Goal: Transaction & Acquisition: Subscribe to service/newsletter

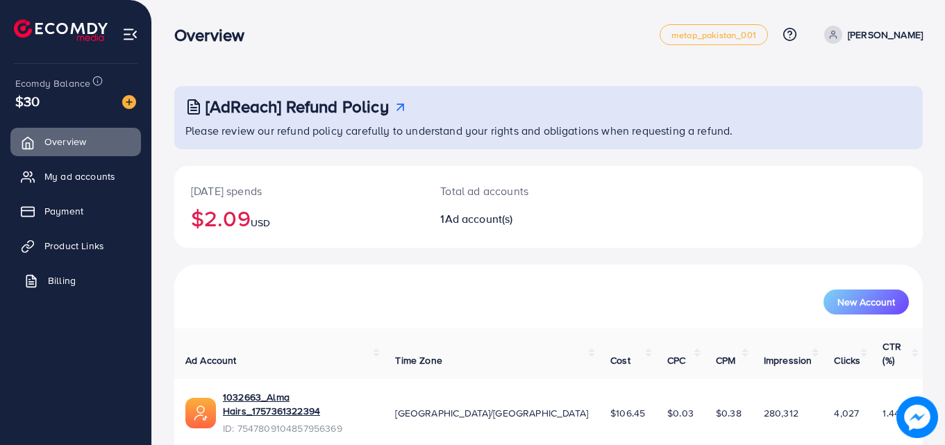
click at [60, 278] on span "Billing" at bounding box center [62, 281] width 28 height 14
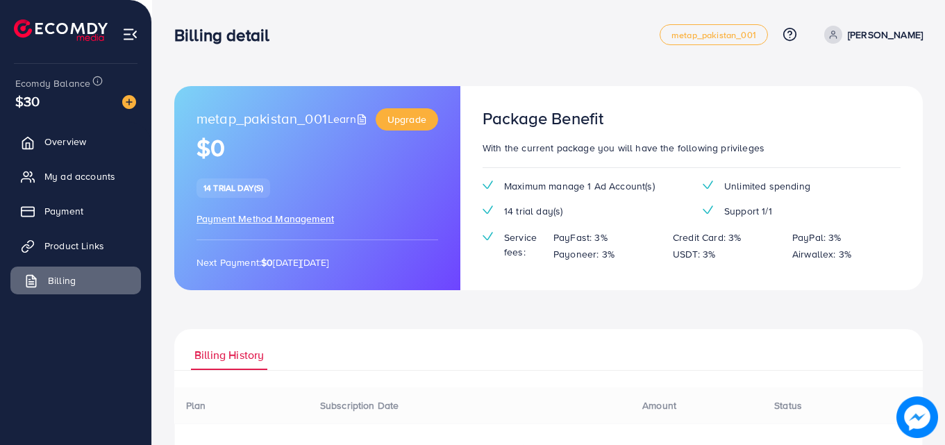
click at [60, 278] on span "Billing" at bounding box center [62, 281] width 28 height 14
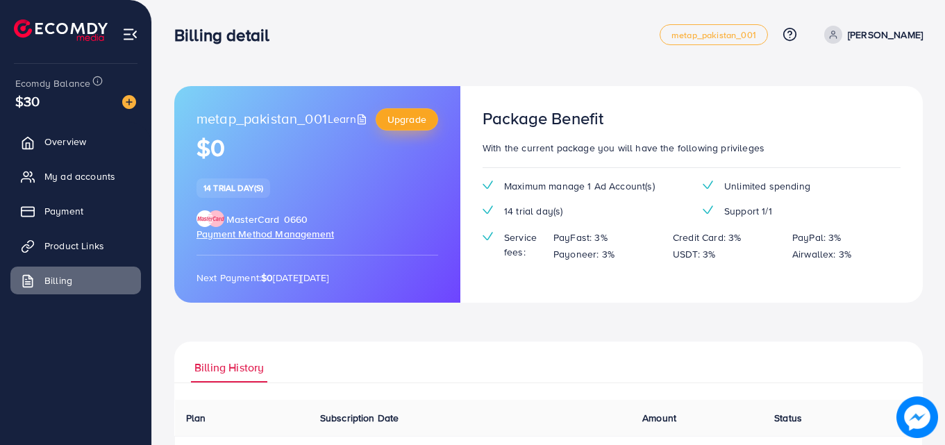
click at [419, 114] on span "Upgrade" at bounding box center [407, 120] width 39 height 14
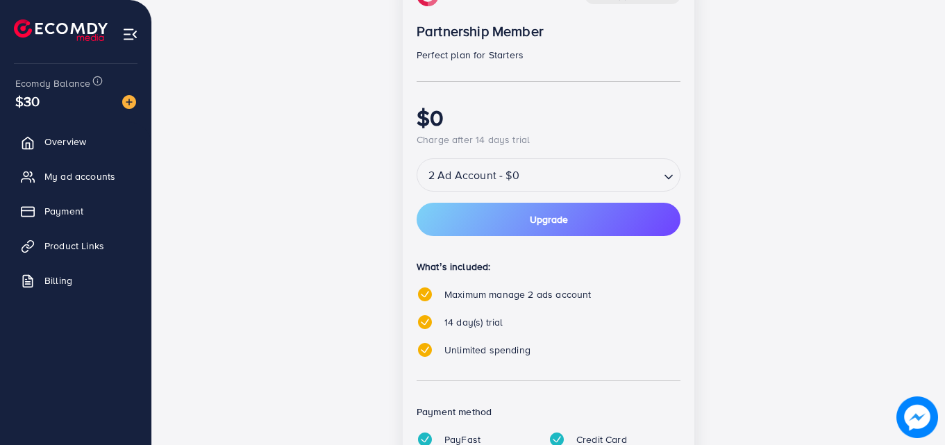
scroll to position [239, 0]
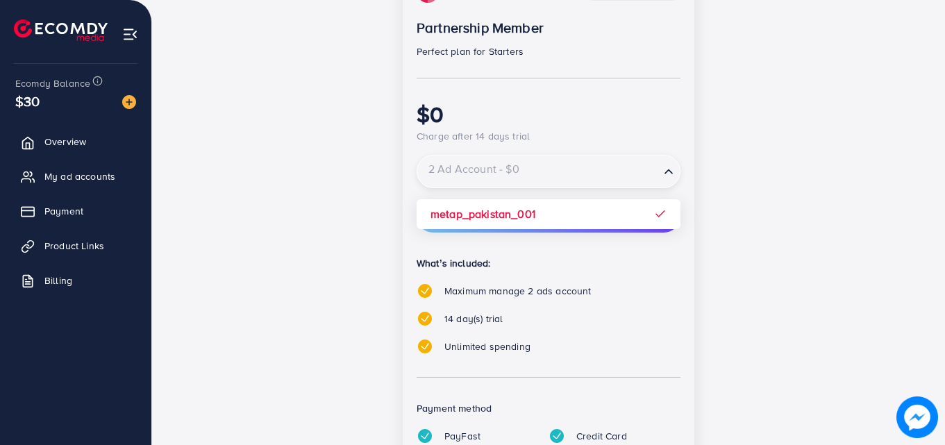
click at [520, 174] on div "2 Ad Account - $0" at bounding box center [538, 171] width 242 height 25
click at [520, 174] on input "Search for option" at bounding box center [539, 172] width 240 height 24
click at [754, 167] on div "14 day(s) free trial Partnership Member Perfect plan for Starters $0 Charge aft…" at bounding box center [549, 254] width 600 height 575
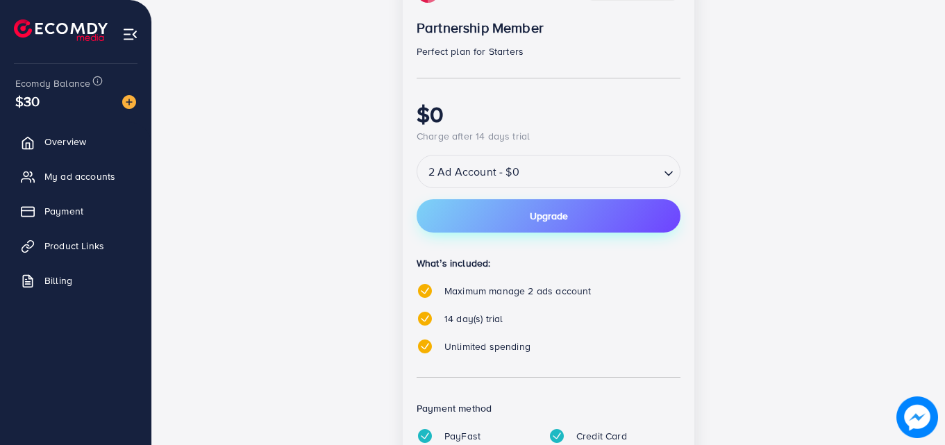
click at [588, 225] on button "Upgrade" at bounding box center [549, 215] width 264 height 33
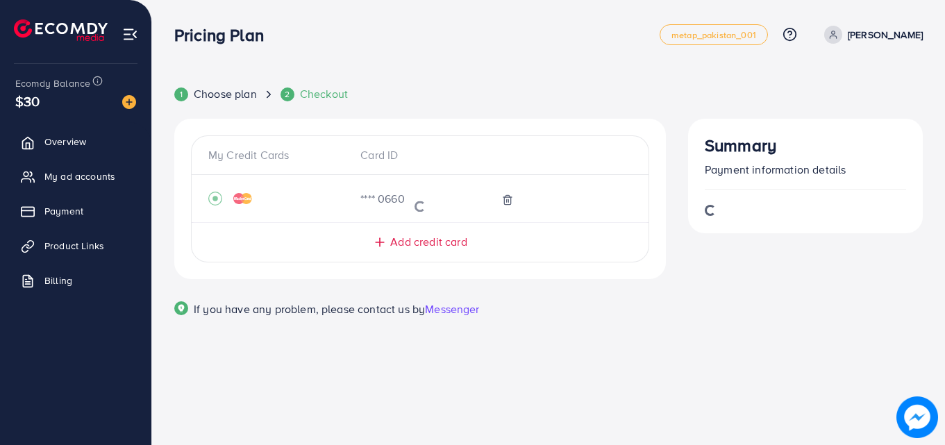
scroll to position [0, 0]
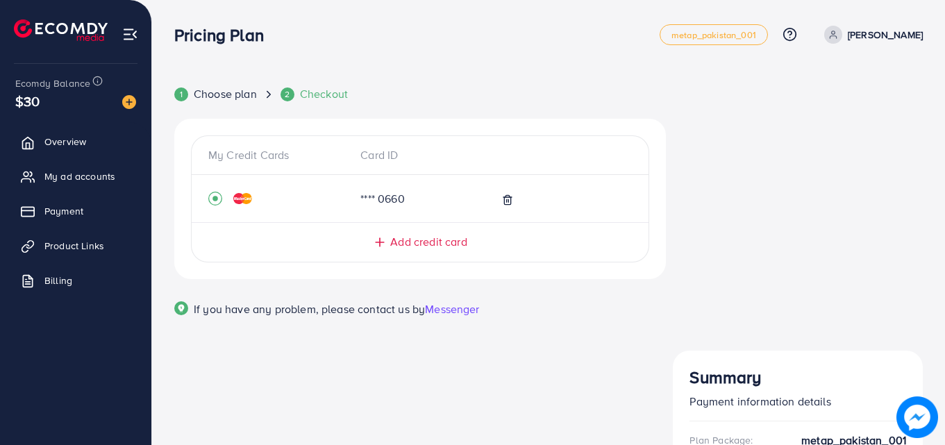
click at [56, 208] on span "Payment" at bounding box center [67, 211] width 39 height 14
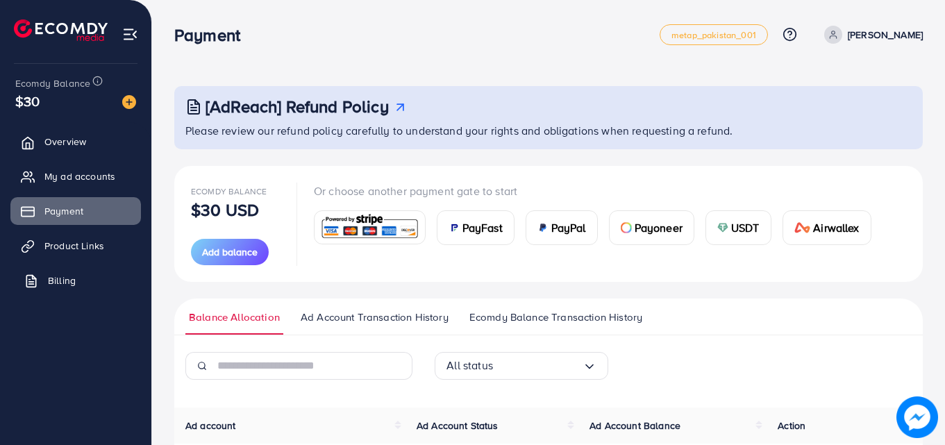
click at [48, 281] on span "Billing" at bounding box center [62, 281] width 28 height 14
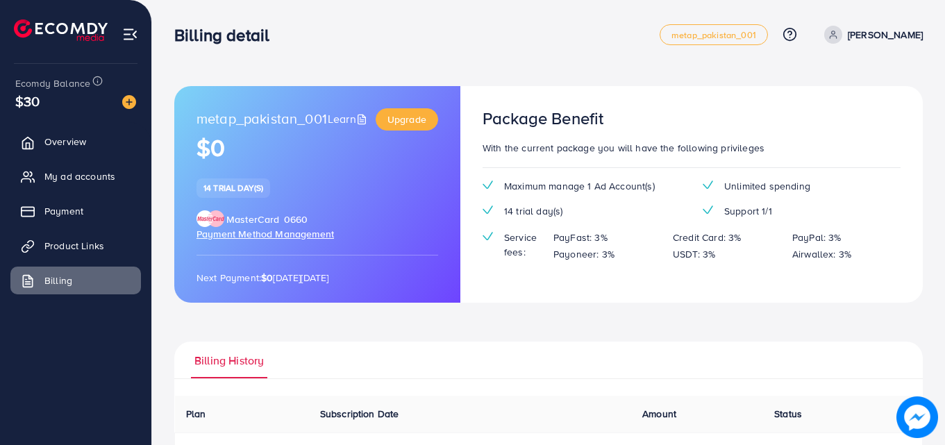
click at [279, 232] on span "Payment Method Management" at bounding box center [266, 234] width 138 height 14
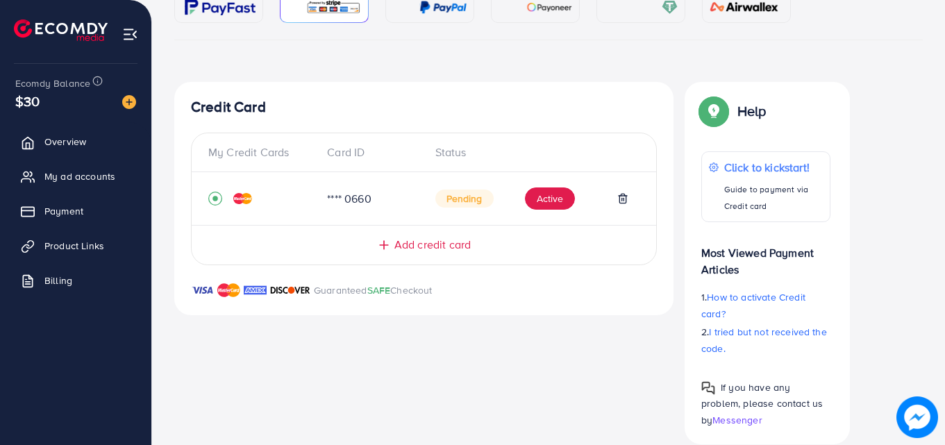
scroll to position [112, 0]
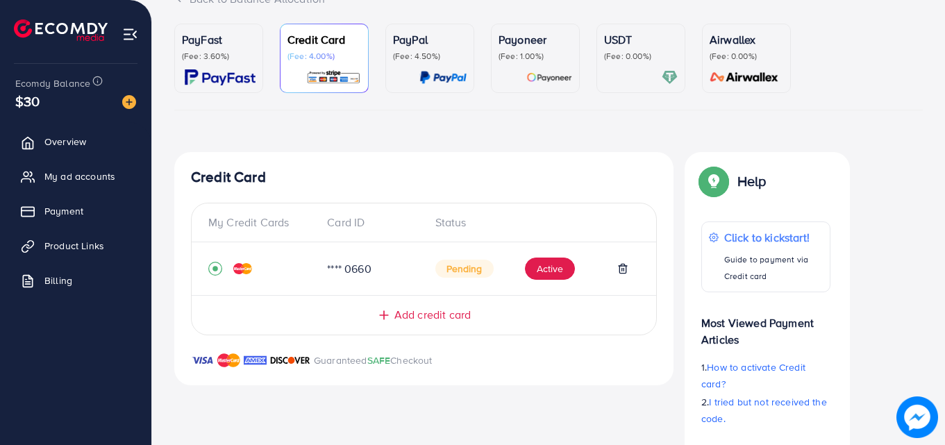
click at [248, 64] on div "PayFast (Fee: 3.60%)" at bounding box center [219, 58] width 74 height 54
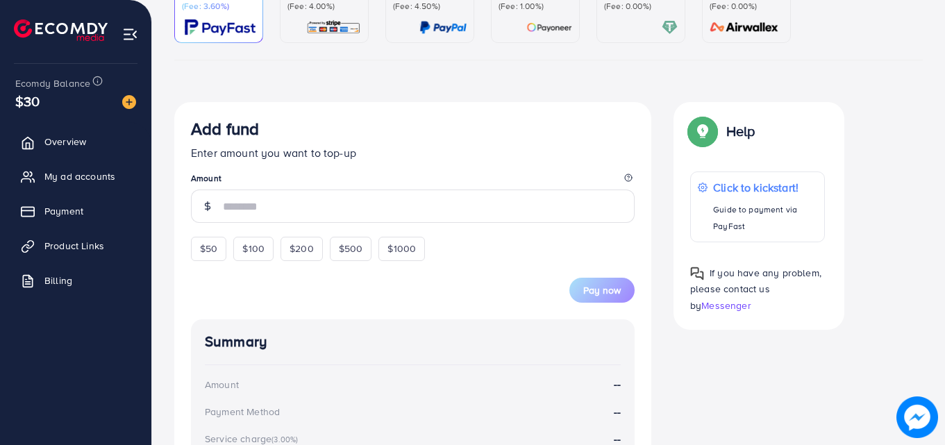
scroll to position [156, 0]
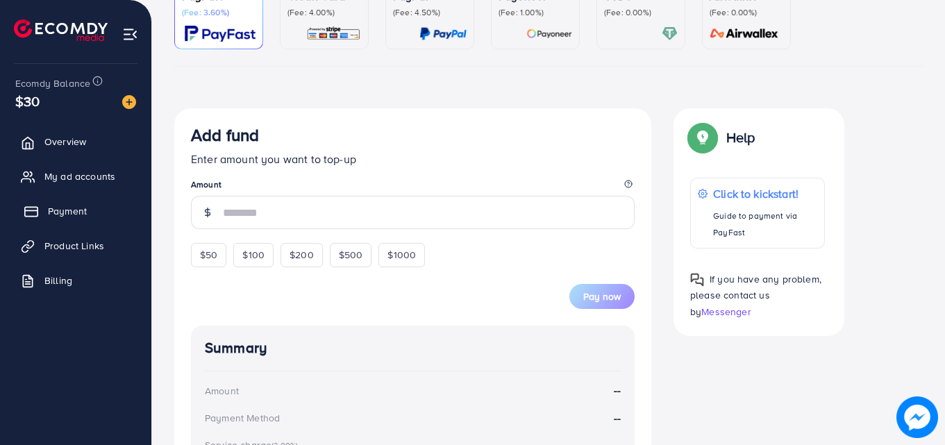
click at [43, 213] on link "Payment" at bounding box center [75, 211] width 131 height 28
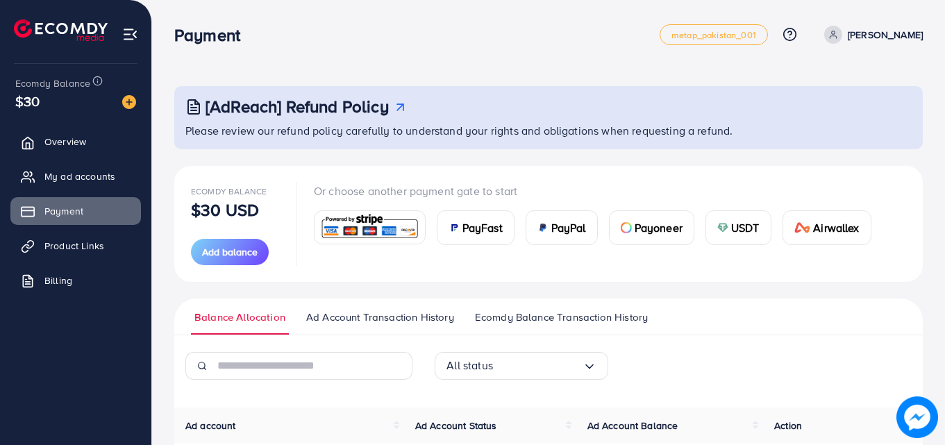
click at [429, 311] on span "Ad Account Transaction History" at bounding box center [380, 317] width 148 height 15
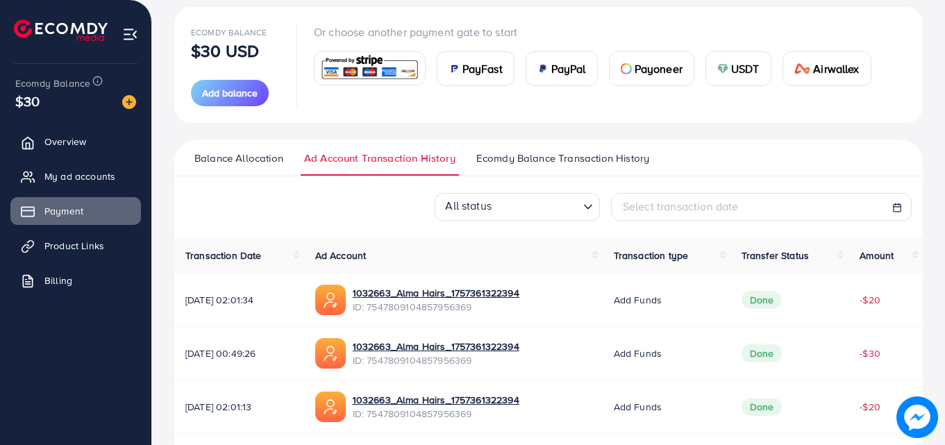
scroll to position [148, 0]
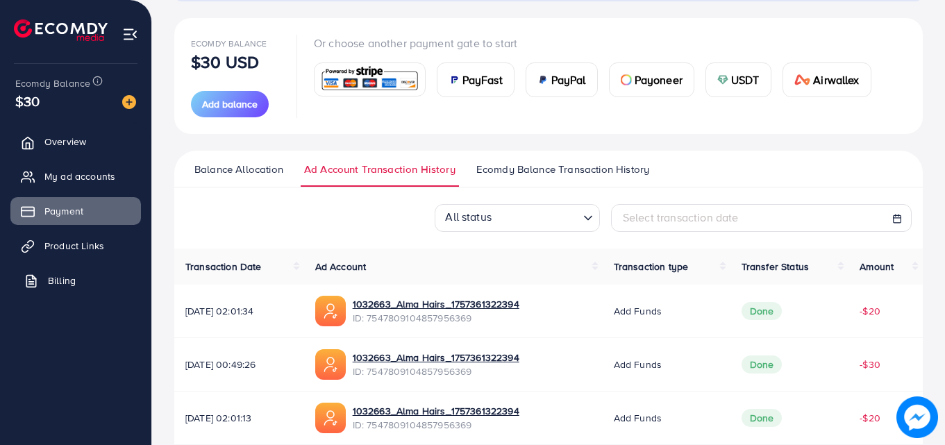
click at [60, 283] on span "Billing" at bounding box center [62, 281] width 28 height 14
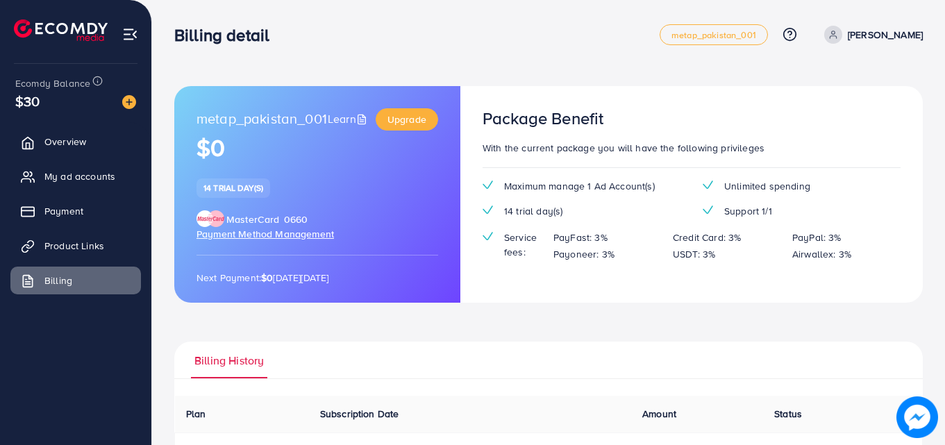
click at [289, 233] on span "Payment Method Management" at bounding box center [266, 234] width 138 height 14
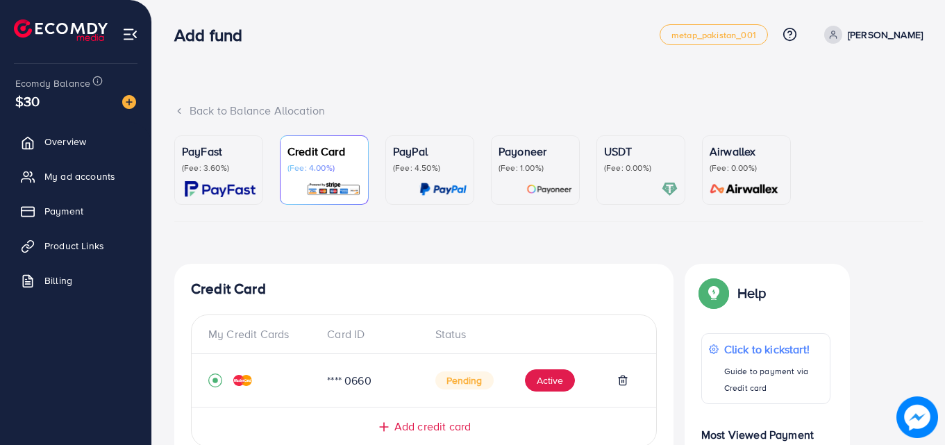
click at [945, 200] on html "Add fund metap_pakistan_001 Help Center Contact Support Plans and Pricing Term …" at bounding box center [472, 222] width 945 height 445
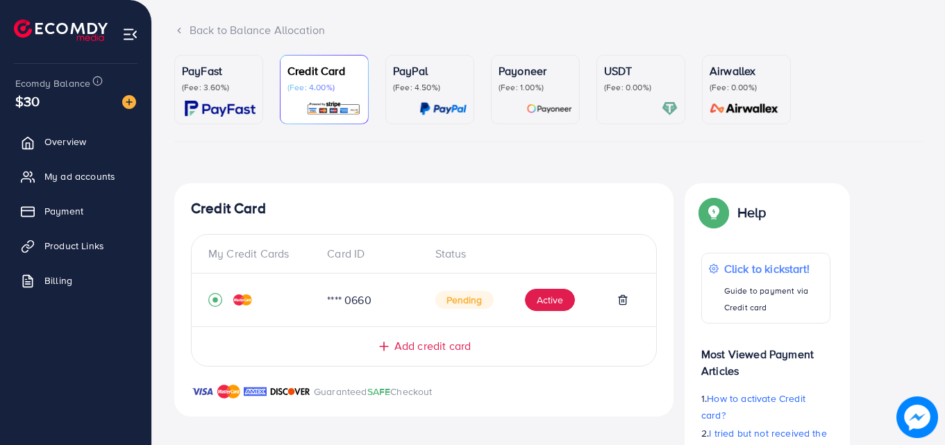
scroll to position [89, 0]
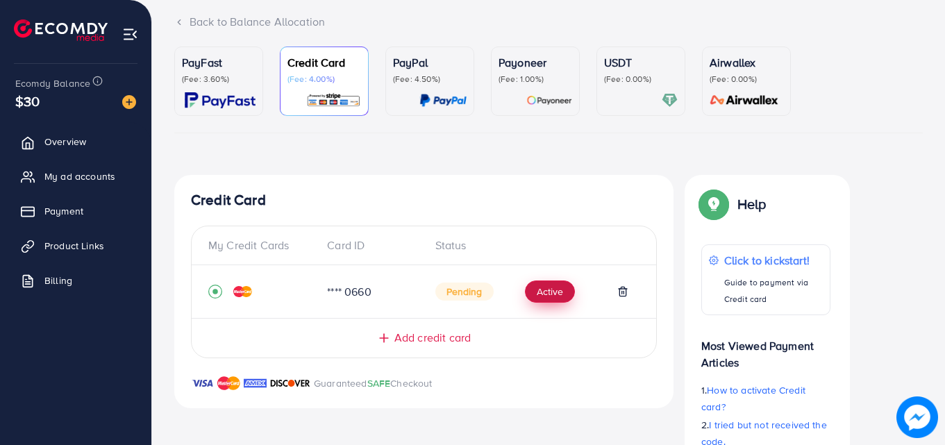
click at [564, 301] on button "Active" at bounding box center [550, 292] width 50 height 22
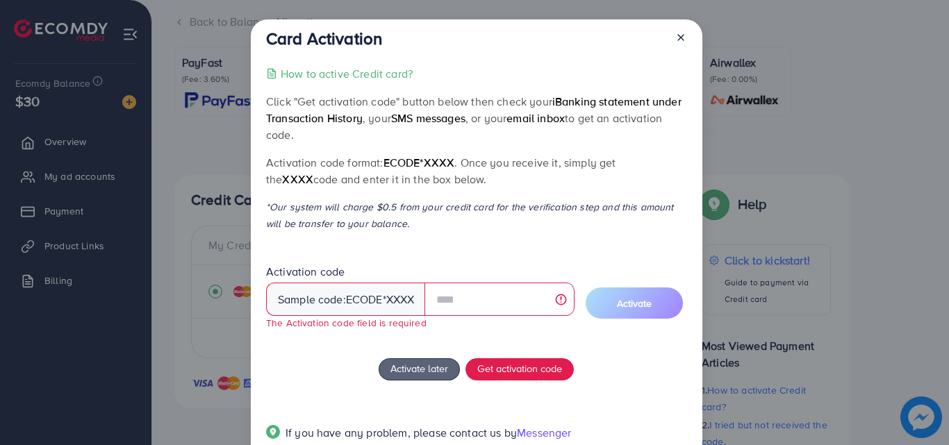
click at [564, 301] on span "Activation code Sample code: ecode *XXXX The Activation code field is required" at bounding box center [420, 303] width 308 height 76
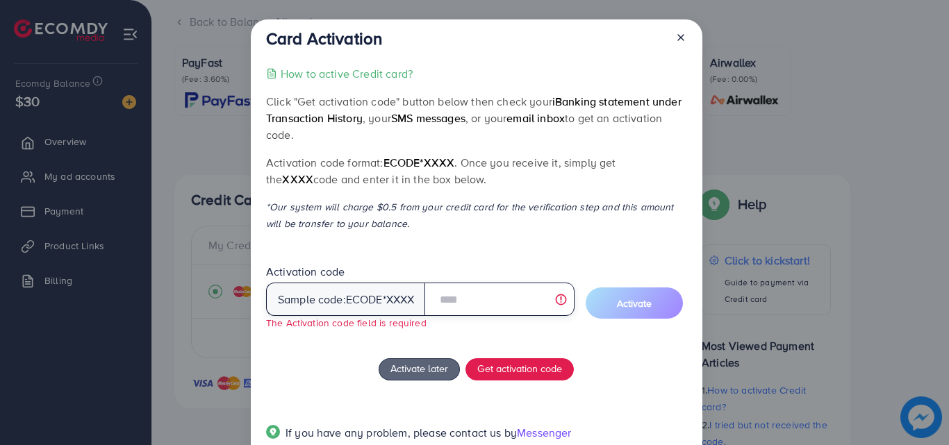
click at [473, 301] on input "text" at bounding box center [498, 299] width 149 height 33
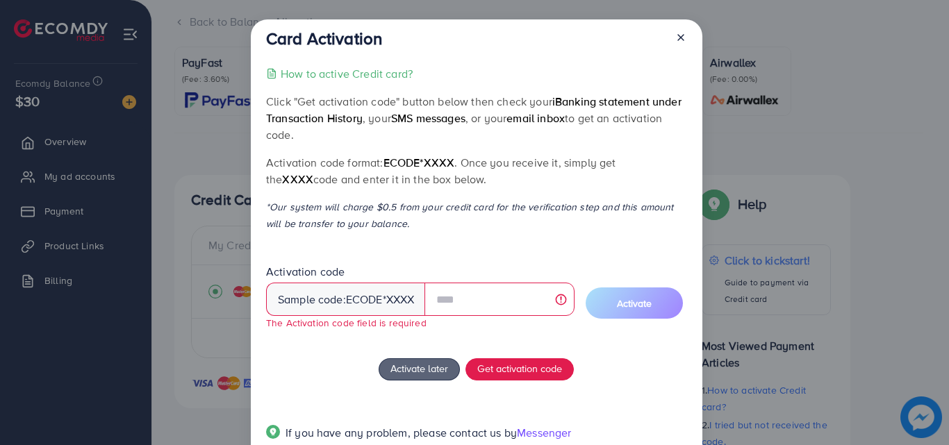
click at [676, 37] on icon at bounding box center [680, 37] width 11 height 11
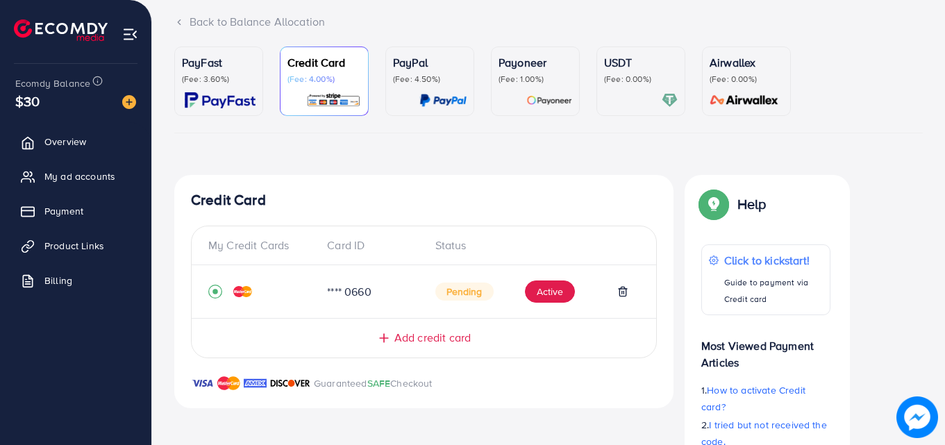
click at [735, 93] on img at bounding box center [745, 100] width 78 height 16
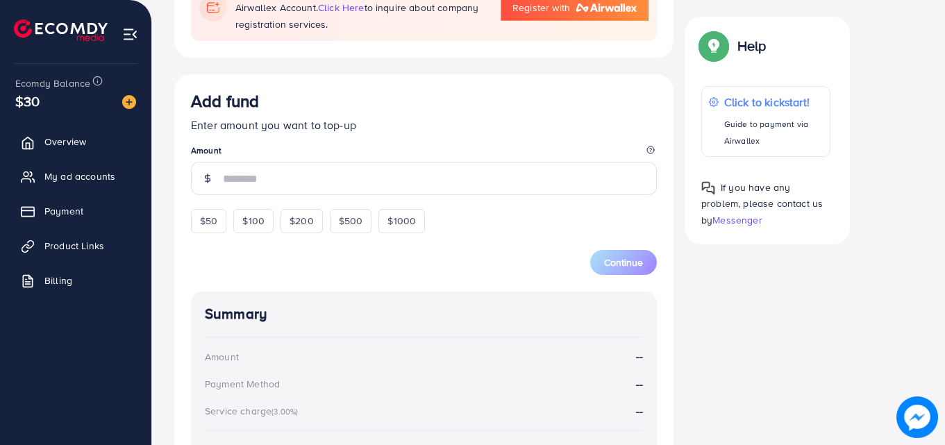
scroll to position [458, 0]
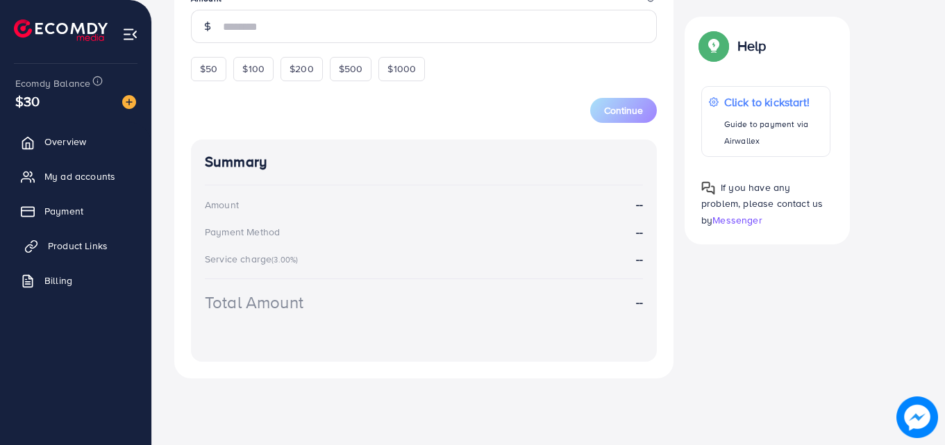
click at [48, 254] on link "Product Links" at bounding box center [75, 246] width 131 height 28
